Goal: Participate in discussion: Engage in conversation with other users on a specific topic

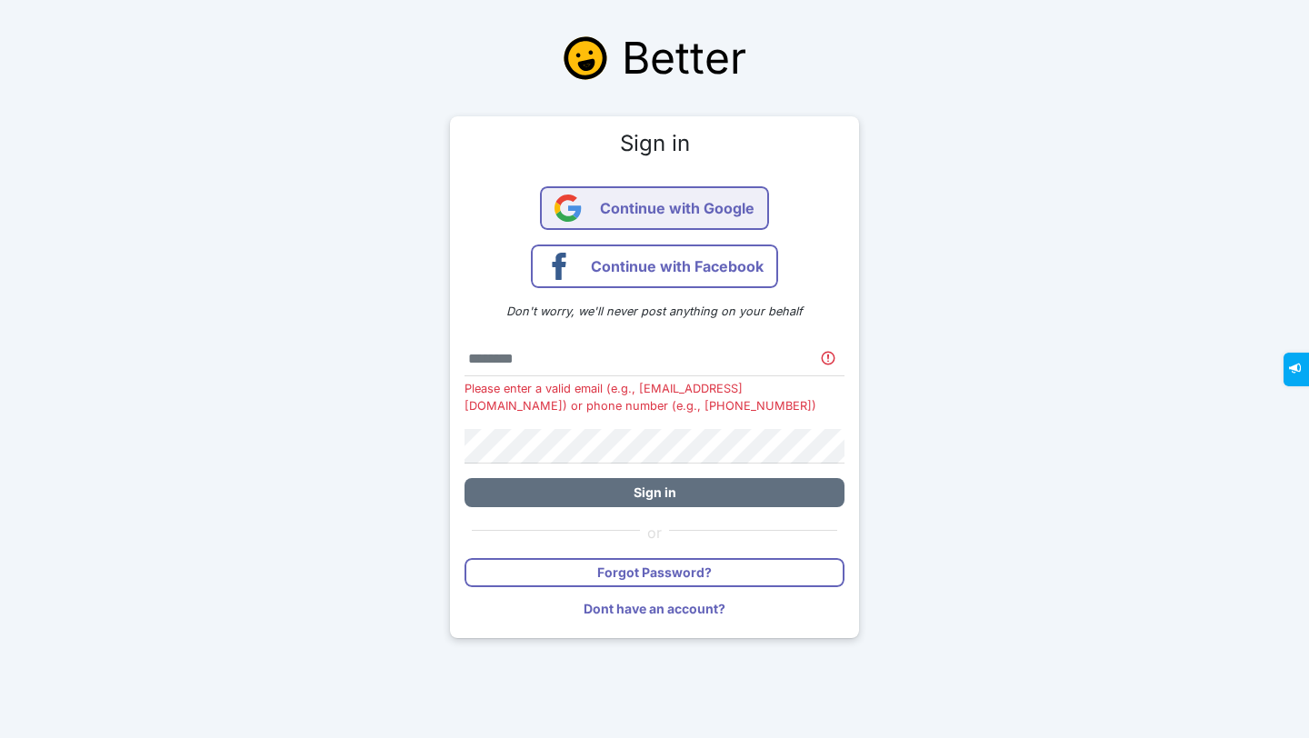
click at [739, 205] on span "Continue with Google" at bounding box center [677, 208] width 155 height 44
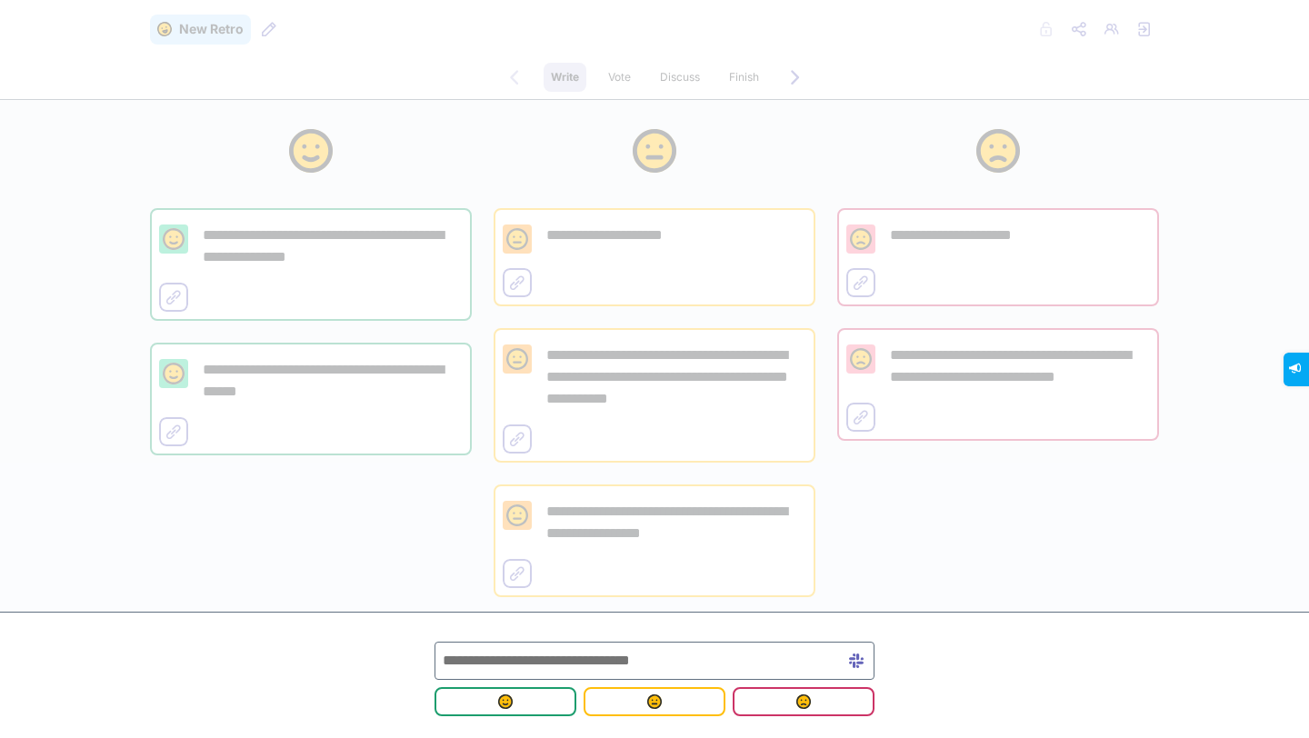
click at [665, 669] on input "text" at bounding box center [655, 661] width 440 height 38
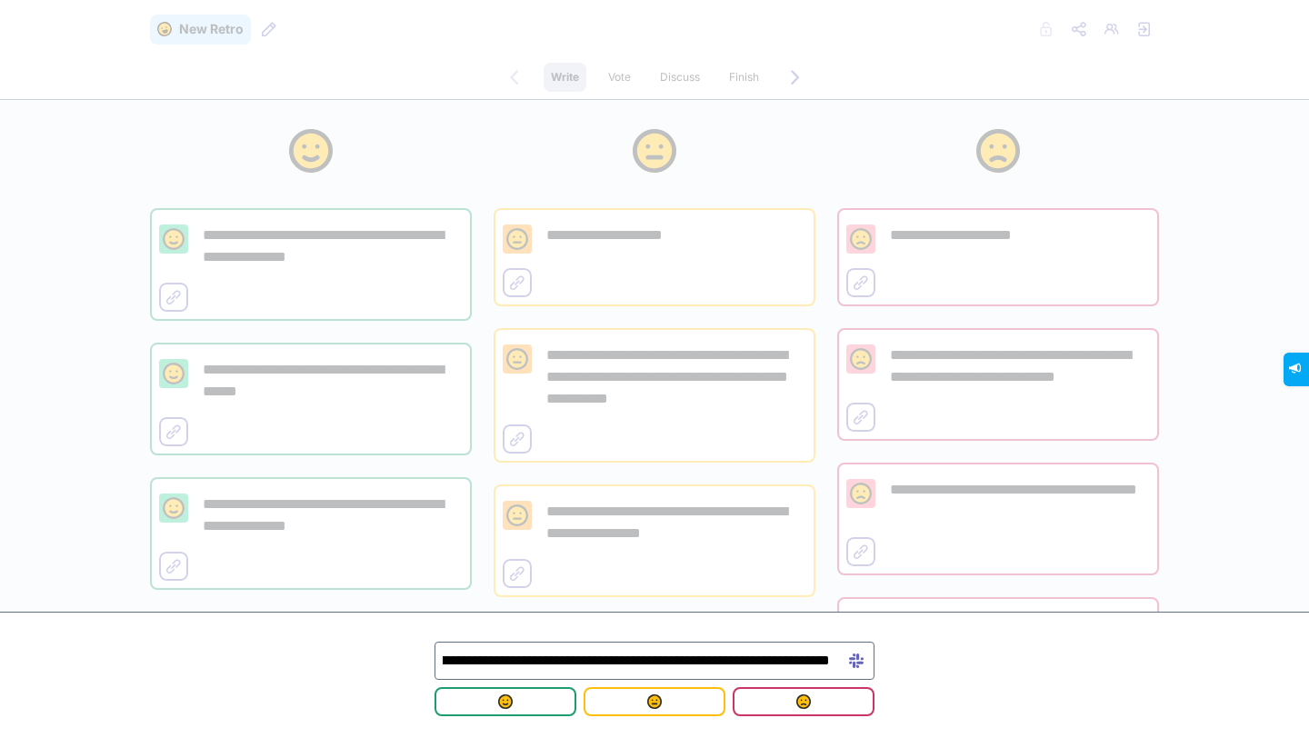
scroll to position [0, 157]
type input "**********"
click at [792, 701] on span "submit" at bounding box center [803, 702] width 113 height 15
click at [590, 139] on h3 at bounding box center [655, 154] width 322 height 51
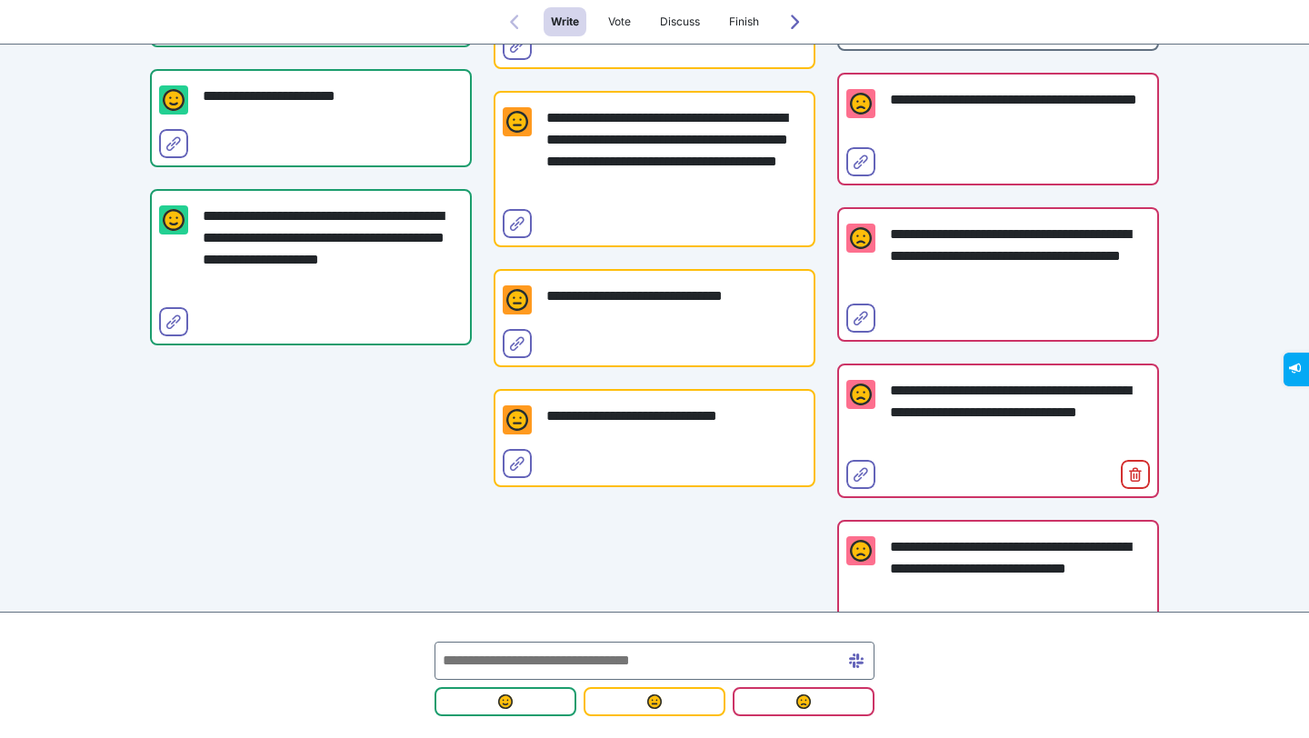
scroll to position [567, 0]
